Goal: Find specific page/section: Find specific page/section

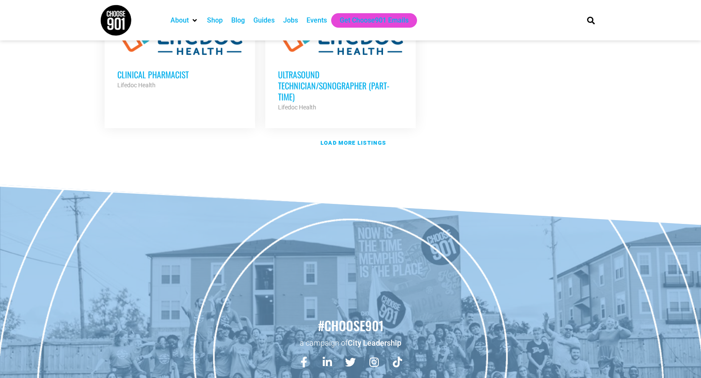
scroll to position [857, 0]
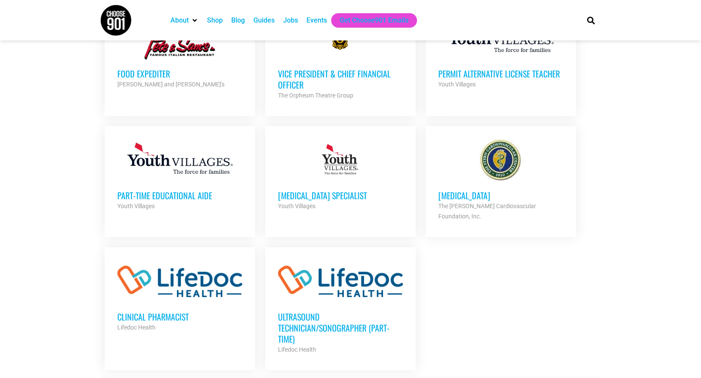
click at [373, 377] on strong "Load more listings" at bounding box center [353, 384] width 65 height 6
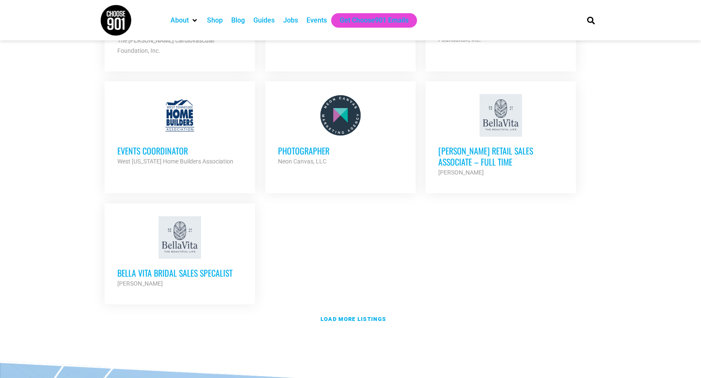
scroll to position [1780, 0]
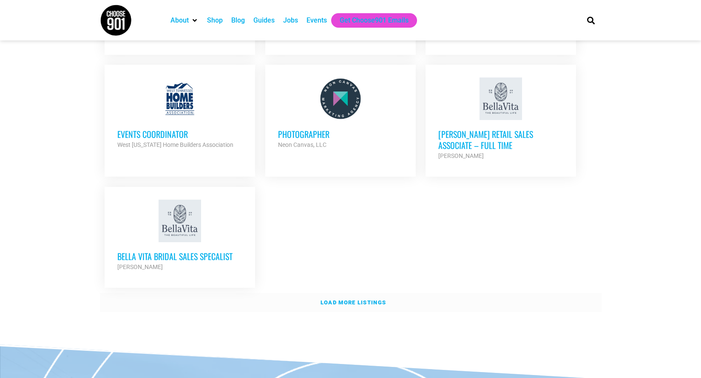
click at [360, 299] on strong "Load more listings" at bounding box center [353, 302] width 65 height 6
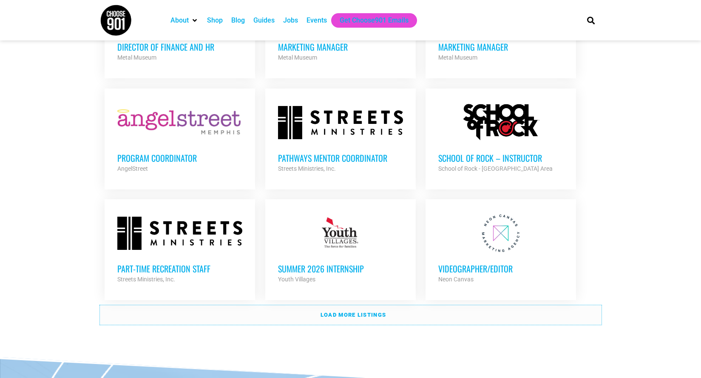
scroll to position [2485, 0]
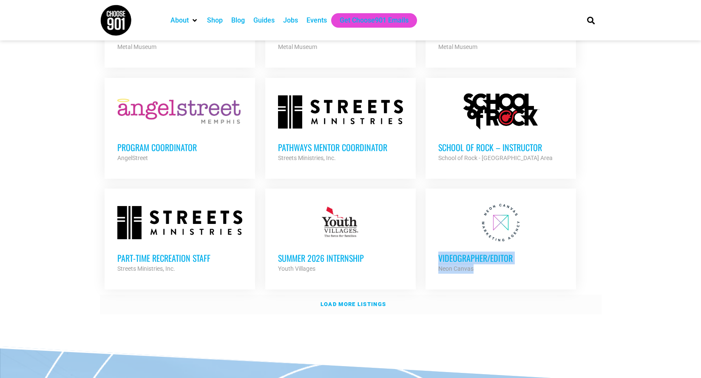
click at [388, 294] on link "Load more listings" at bounding box center [351, 304] width 502 height 20
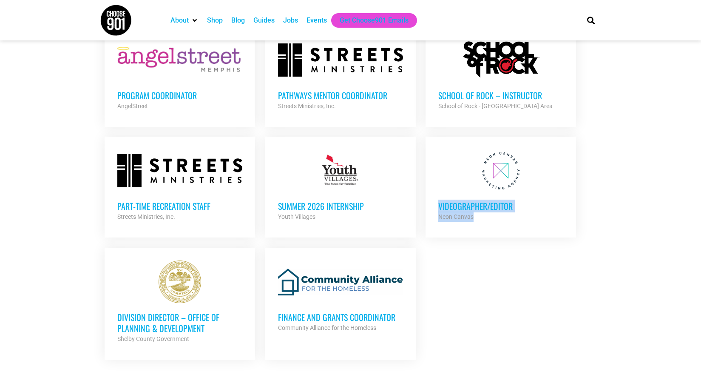
scroll to position [2527, 0]
